Goal: Task Accomplishment & Management: Manage account settings

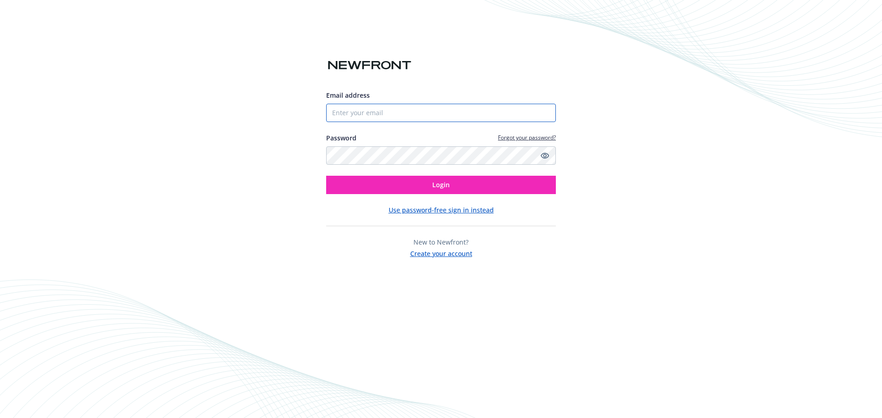
click at [368, 115] on input "Email address" at bounding box center [441, 113] width 230 height 18
type input "[EMAIL_ADDRESS][DOMAIN_NAME]"
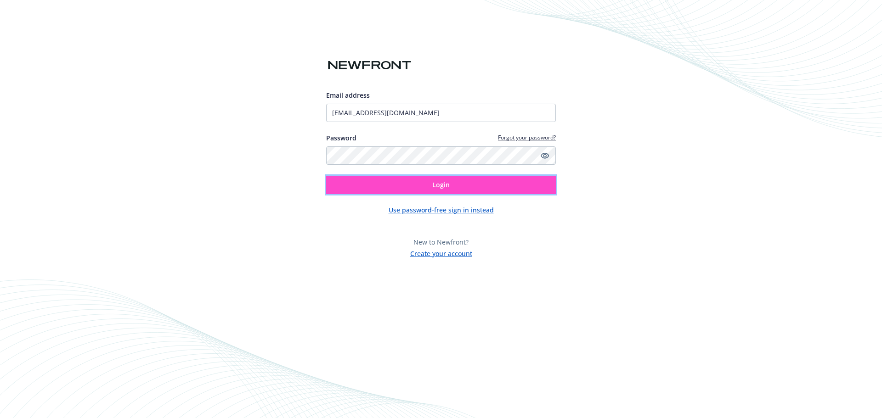
click at [430, 184] on button "Login" at bounding box center [441, 185] width 230 height 18
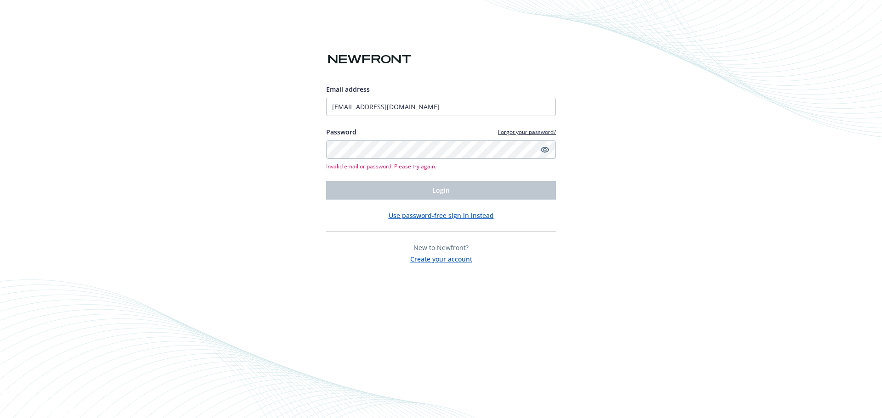
click at [544, 152] on icon "Show password" at bounding box center [545, 150] width 8 height 8
click at [296, 165] on div "Email address [EMAIL_ADDRESS][DOMAIN_NAME] Password Forgot your password? Inval…" at bounding box center [441, 209] width 882 height 418
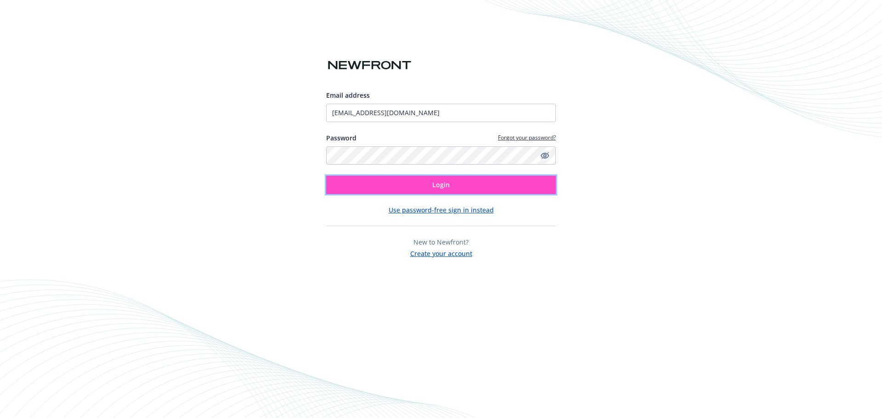
click at [445, 189] on span "Login" at bounding box center [440, 184] width 17 height 9
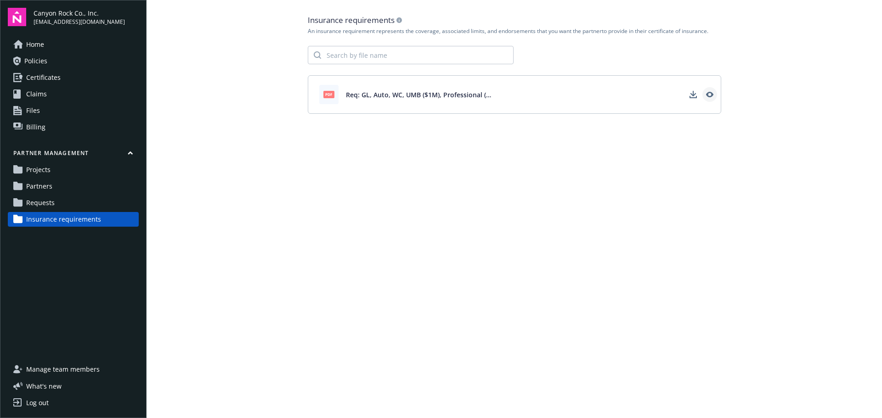
click at [709, 94] on icon "View" at bounding box center [709, 94] width 7 height 7
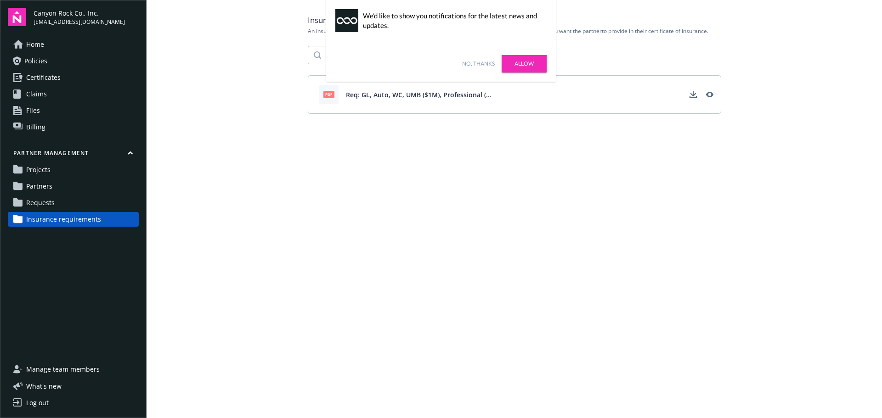
click at [532, 62] on link "Allow" at bounding box center [524, 63] width 45 height 17
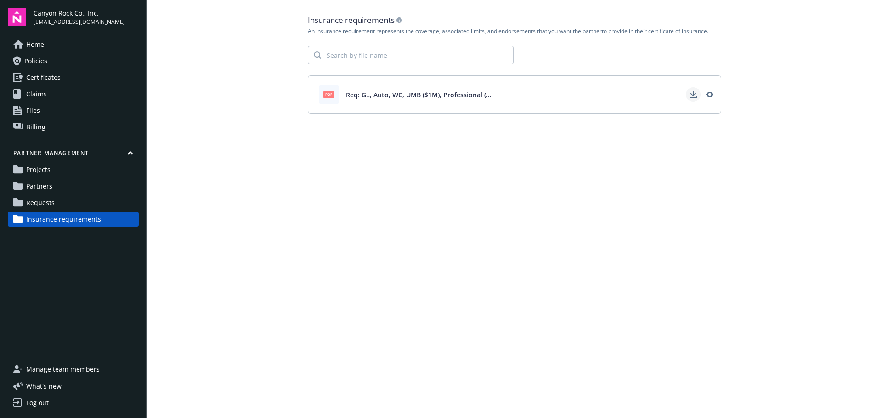
click at [692, 96] on icon "Download" at bounding box center [692, 94] width 7 height 7
click at [45, 168] on span "Projects" at bounding box center [38, 170] width 24 height 15
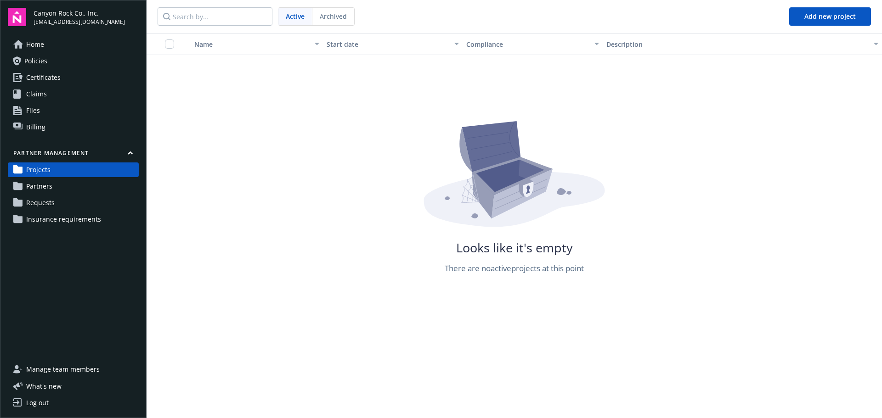
click at [39, 184] on span "Partners" at bounding box center [39, 186] width 26 height 15
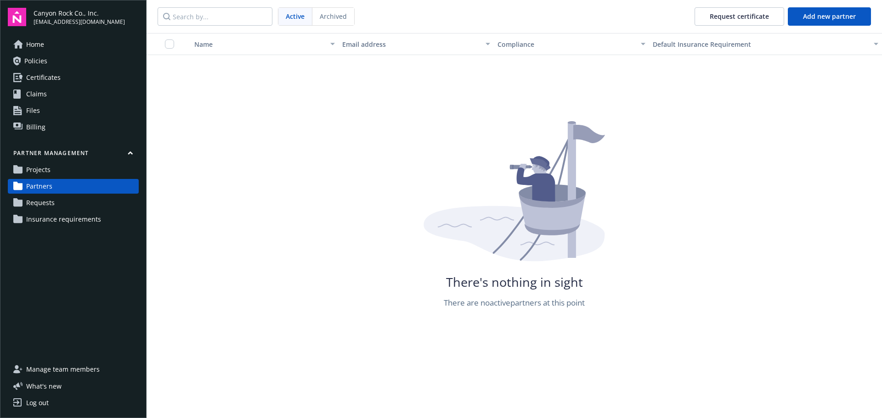
click at [43, 200] on span "Requests" at bounding box center [40, 203] width 28 height 15
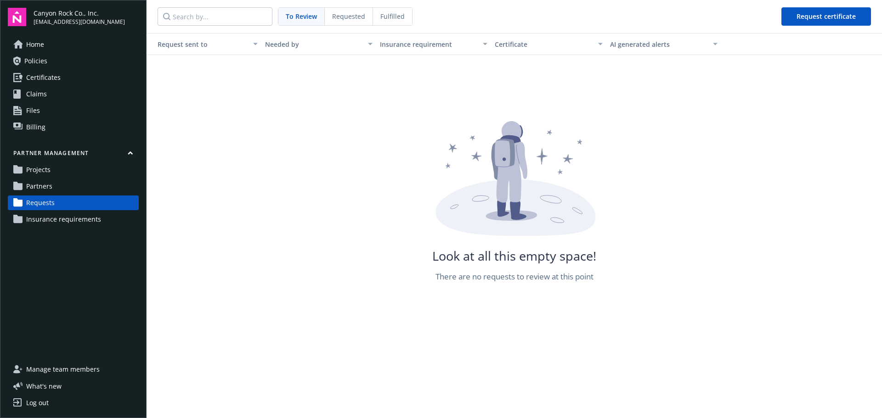
click at [52, 219] on span "Insurance requirements" at bounding box center [63, 219] width 75 height 15
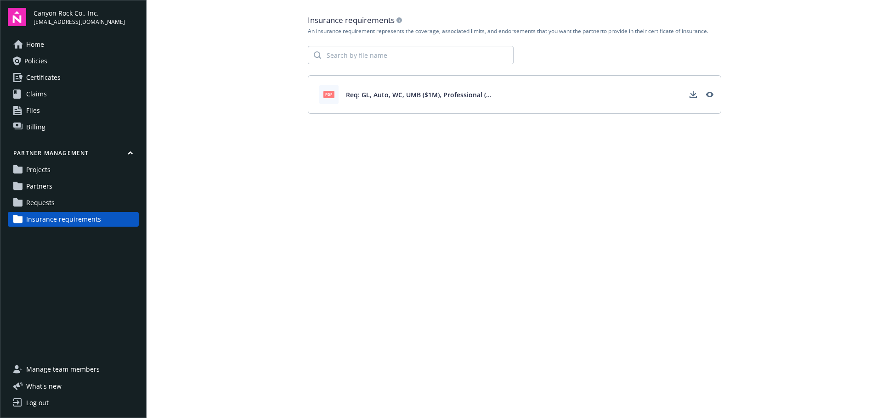
click at [328, 96] on span "pdf" at bounding box center [328, 94] width 11 height 7
click at [56, 171] on link "Projects" at bounding box center [73, 170] width 131 height 15
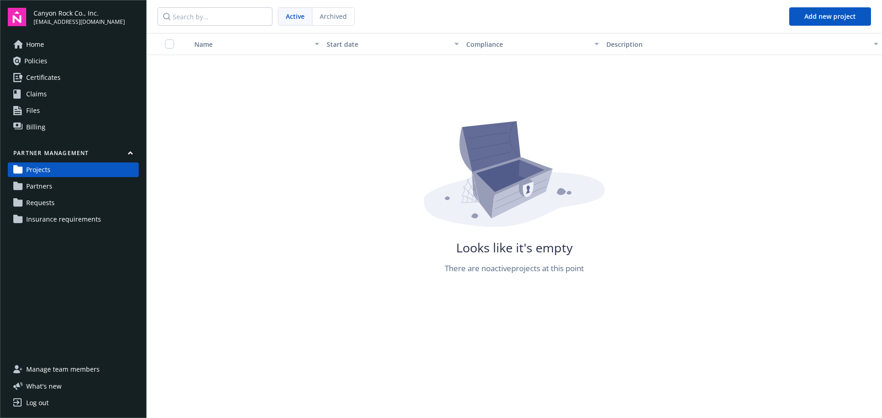
click at [53, 185] on link "Partners" at bounding box center [73, 186] width 131 height 15
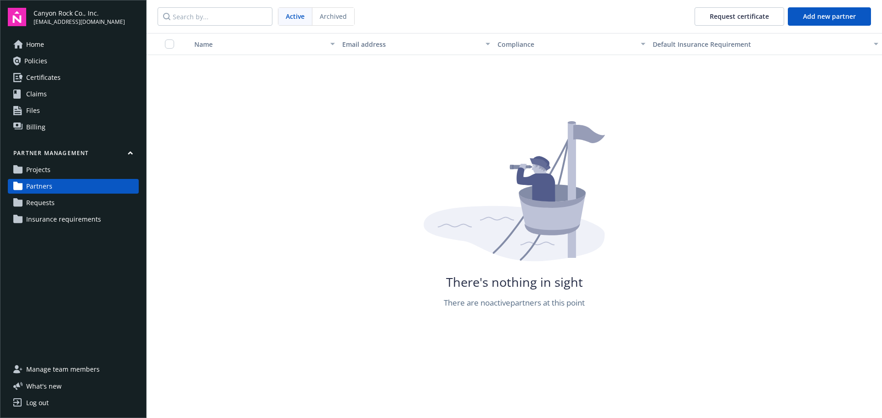
click at [51, 197] on span "Requests" at bounding box center [40, 203] width 28 height 15
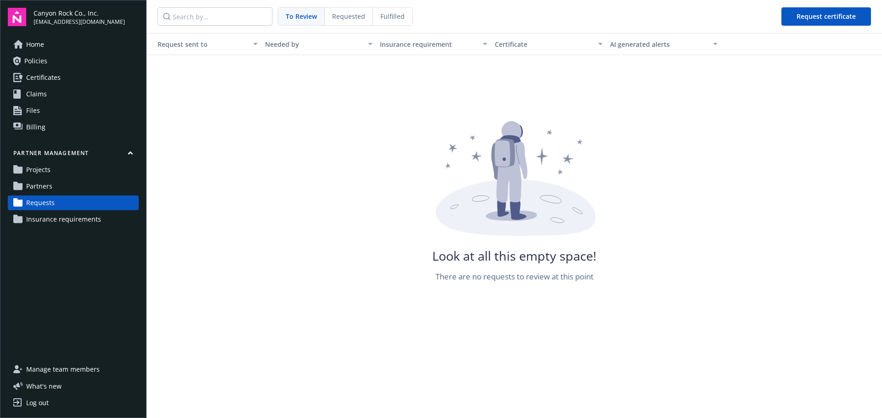
click at [51, 218] on span "Insurance requirements" at bounding box center [63, 219] width 75 height 15
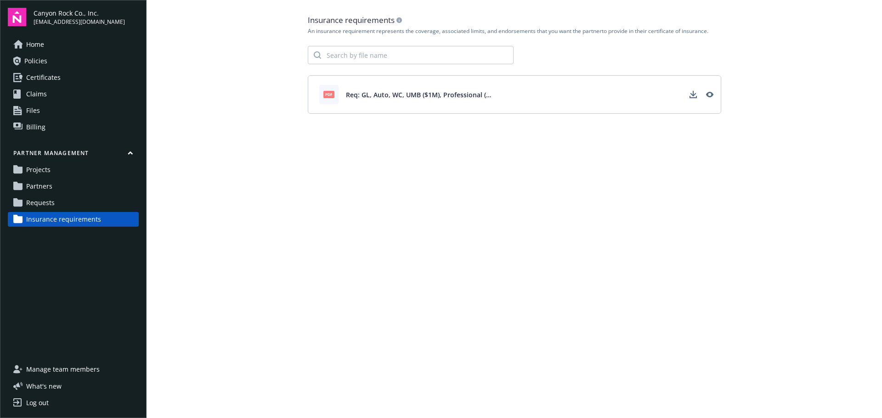
click at [82, 369] on span "Manage team members" at bounding box center [62, 369] width 73 height 15
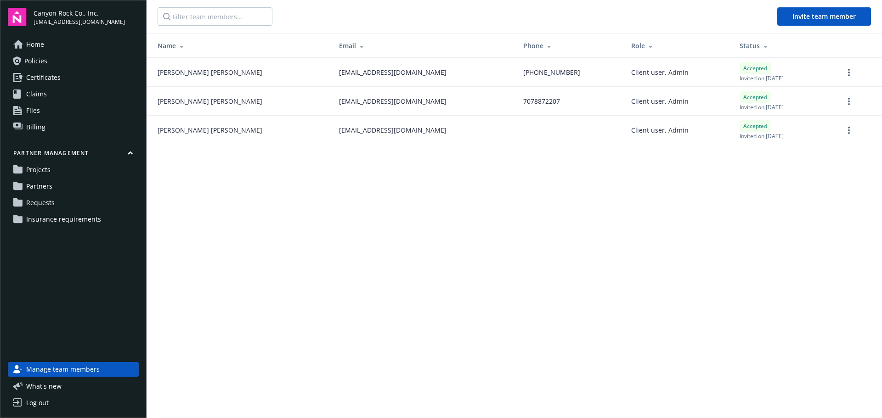
click at [75, 78] on link "Certificates" at bounding box center [73, 77] width 131 height 15
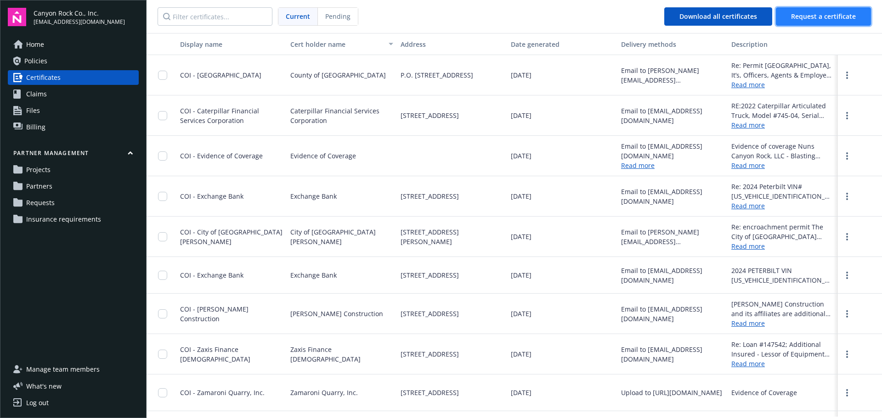
click at [838, 13] on span "Request a certificate" at bounding box center [823, 16] width 65 height 9
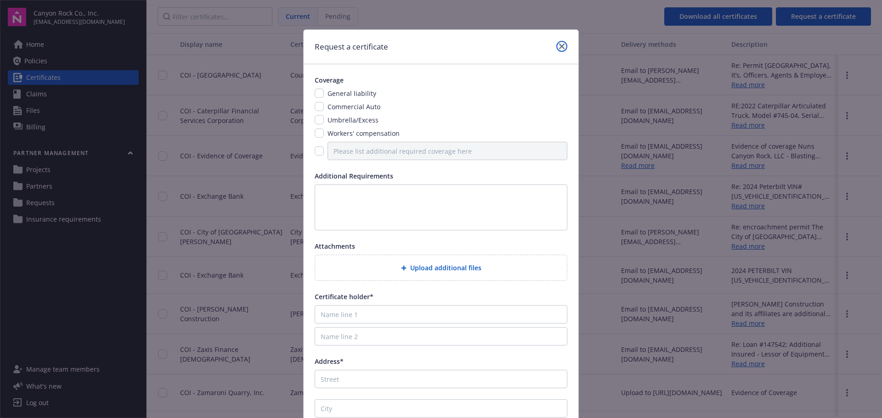
click at [559, 46] on icon "close" at bounding box center [562, 47] width 6 height 6
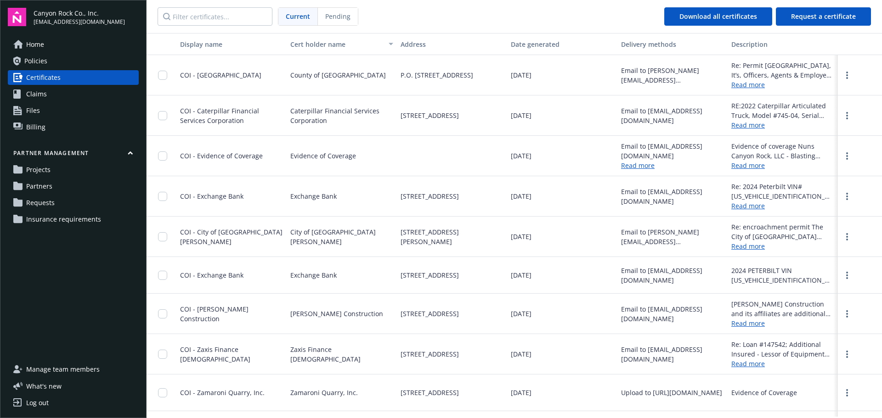
click at [84, 217] on span "Insurance requirements" at bounding box center [63, 219] width 75 height 15
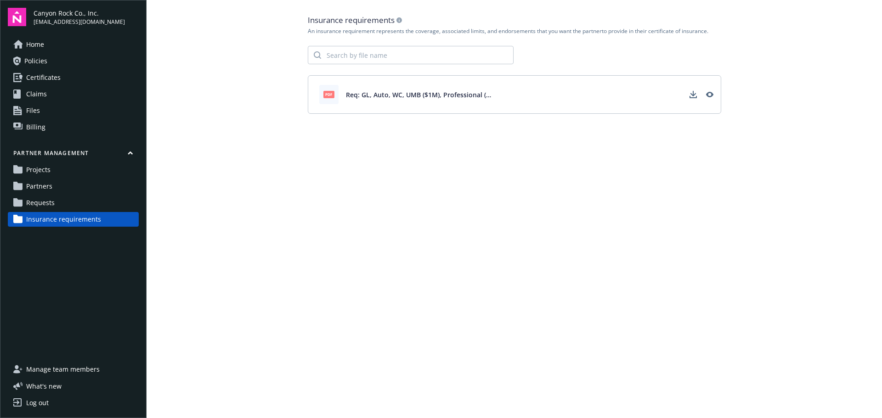
click at [44, 401] on div "Log out" at bounding box center [37, 403] width 23 height 15
